Goal: Navigation & Orientation: Find specific page/section

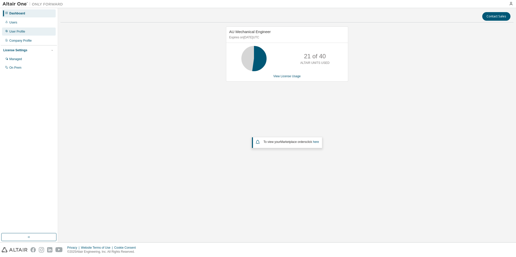
click at [23, 31] on div "User Profile" at bounding box center [17, 31] width 16 height 4
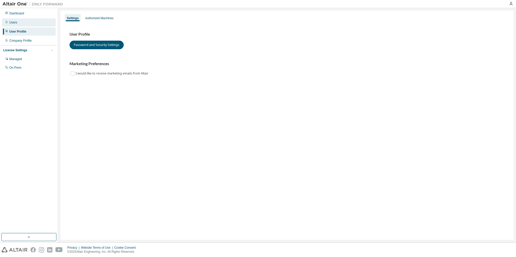
click at [18, 22] on div "Users" at bounding box center [29, 22] width 54 height 8
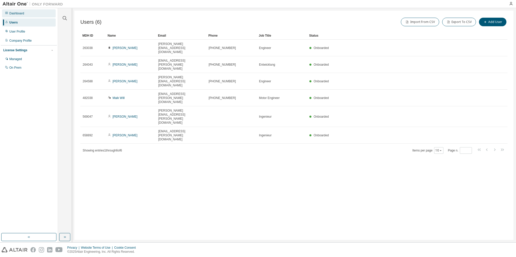
click at [19, 16] on div "Dashboard" at bounding box center [29, 13] width 54 height 8
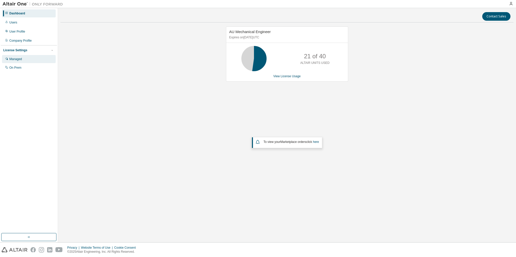
click at [21, 58] on div "Managed" at bounding box center [15, 59] width 13 height 4
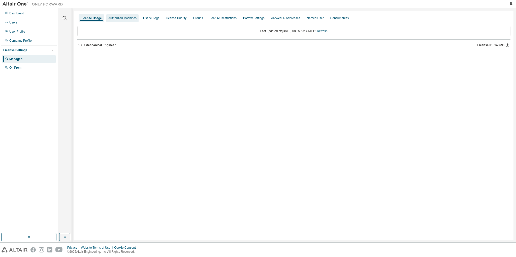
click at [117, 20] on div "Authorized Machines" at bounding box center [122, 18] width 28 height 4
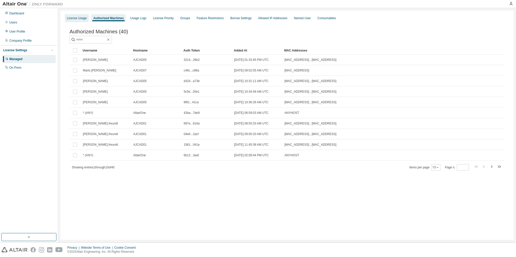
click at [83, 18] on div "License Usage" at bounding box center [77, 18] width 20 height 4
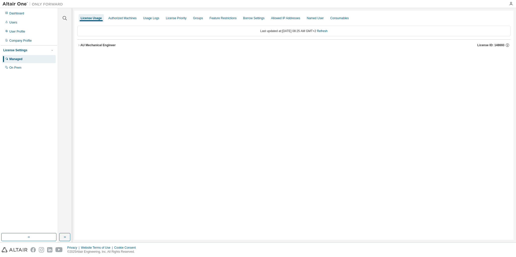
click at [103, 44] on div "AU Mechanical Engineer" at bounding box center [97, 45] width 35 height 4
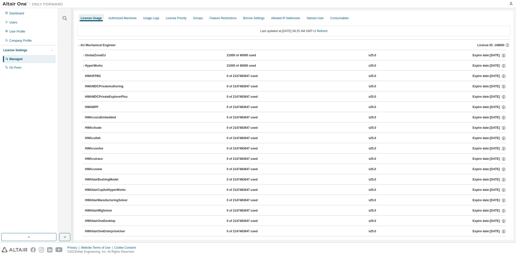
click at [93, 56] on div "GlobalZoneEU" at bounding box center [107, 55] width 45 height 5
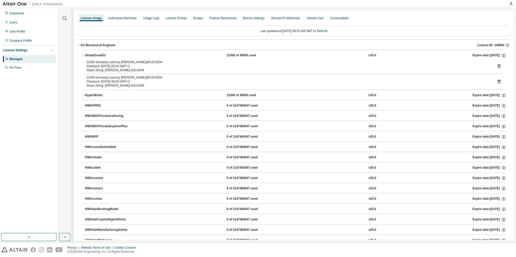
click at [20, 3] on img at bounding box center [34, 4] width 63 height 5
click at [117, 20] on div "Authorized Machines" at bounding box center [122, 18] width 32 height 8
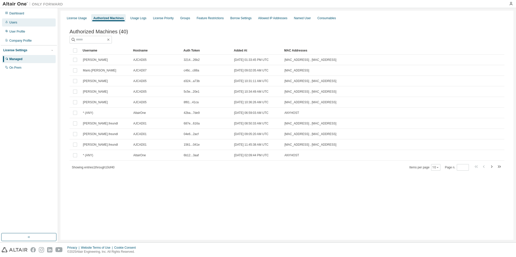
click at [29, 20] on div "Users" at bounding box center [29, 22] width 54 height 8
